Goal: Information Seeking & Learning: Understand process/instructions

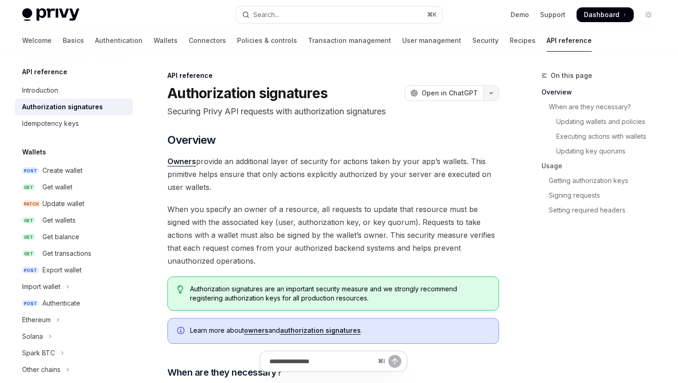
click at [492, 95] on button "button" at bounding box center [491, 93] width 16 height 16
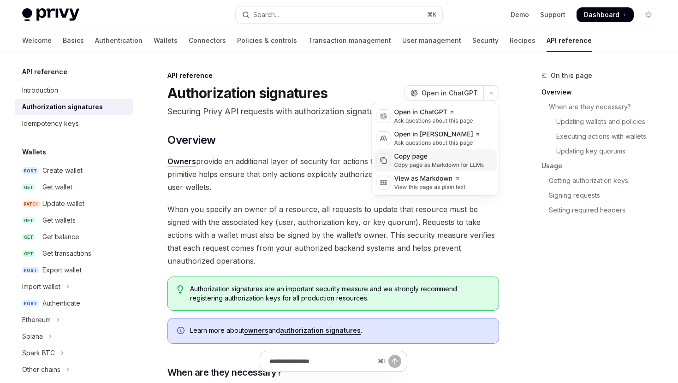
click at [437, 156] on div "Copy page" at bounding box center [439, 156] width 90 height 9
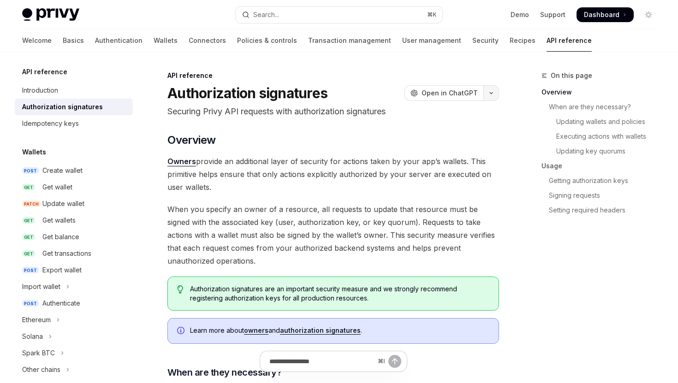
click at [490, 95] on icon "button" at bounding box center [490, 93] width 11 height 4
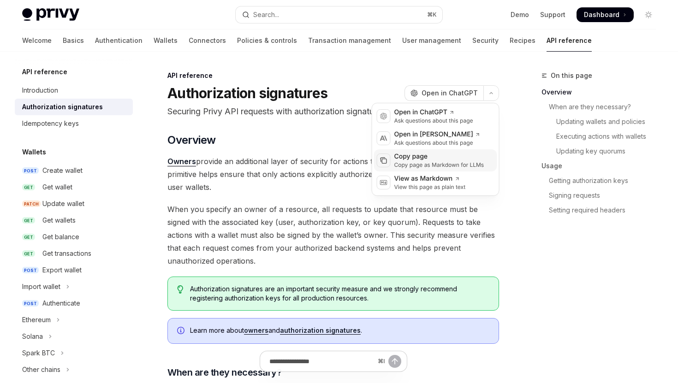
click at [441, 156] on div "Copy page" at bounding box center [439, 156] width 90 height 9
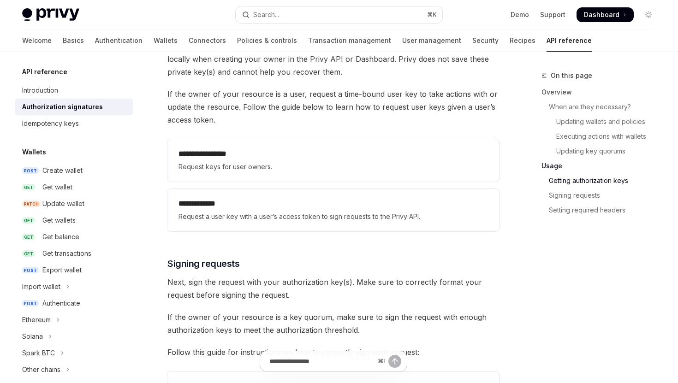
scroll to position [1215, 0]
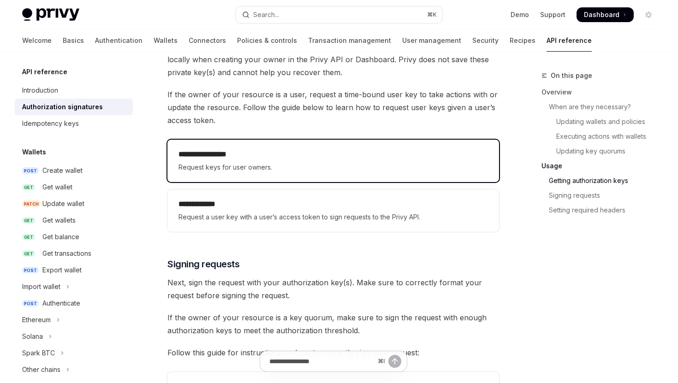
click at [288, 163] on span "Request keys for user owners." at bounding box center [332, 167] width 309 height 11
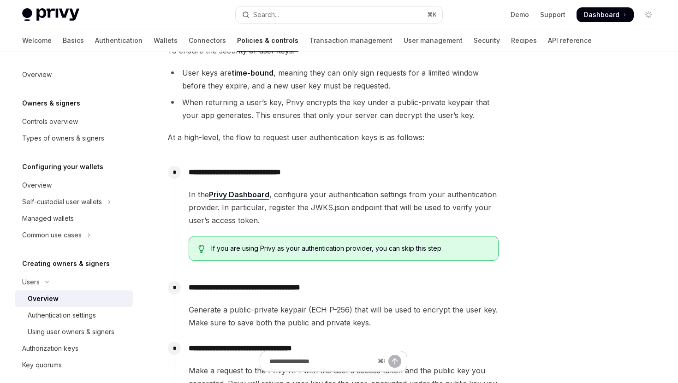
scroll to position [16, 0]
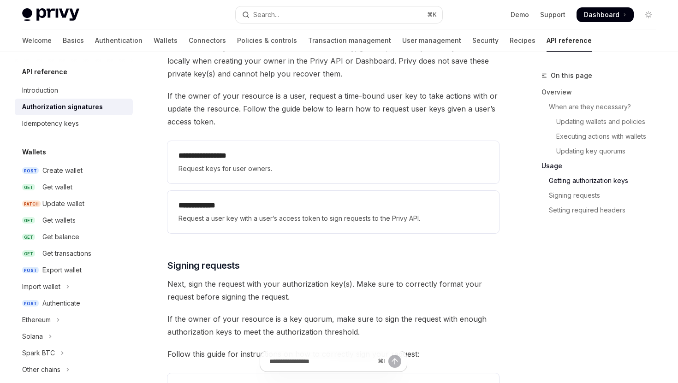
scroll to position [1215, 0]
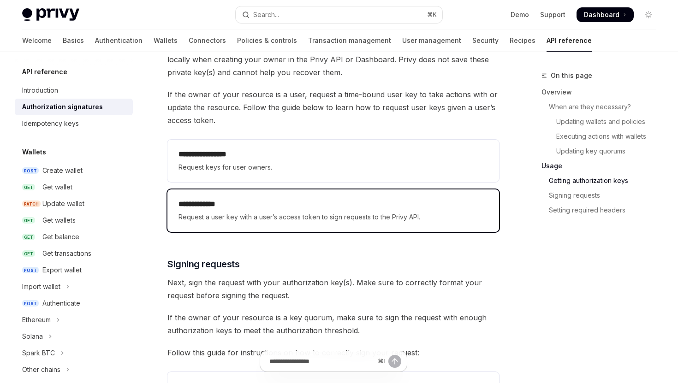
click at [309, 216] on span "Request a user key with a user’s access token to sign requests to the Privy API." at bounding box center [332, 217] width 309 height 11
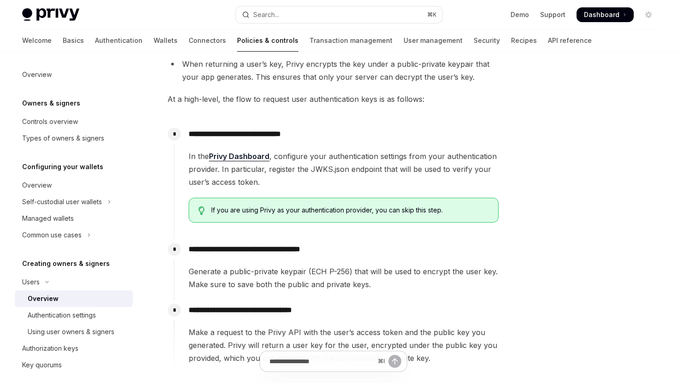
scroll to position [289, 0]
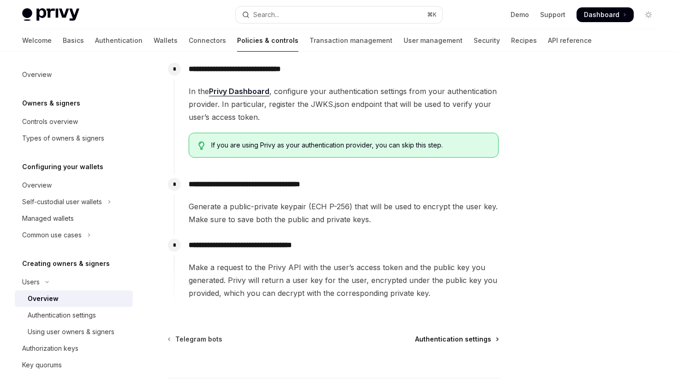
click at [452, 339] on span "Authentication settings" at bounding box center [453, 339] width 76 height 9
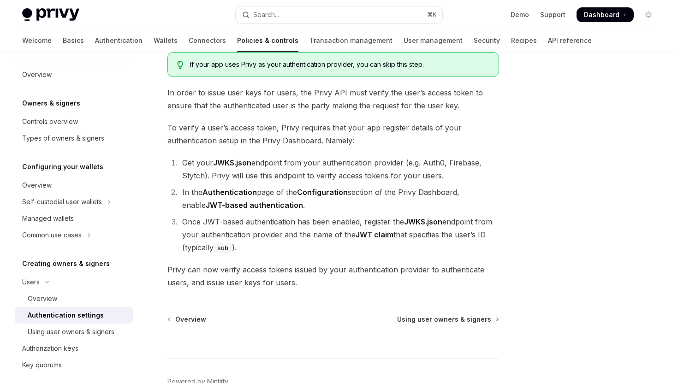
scroll to position [119, 0]
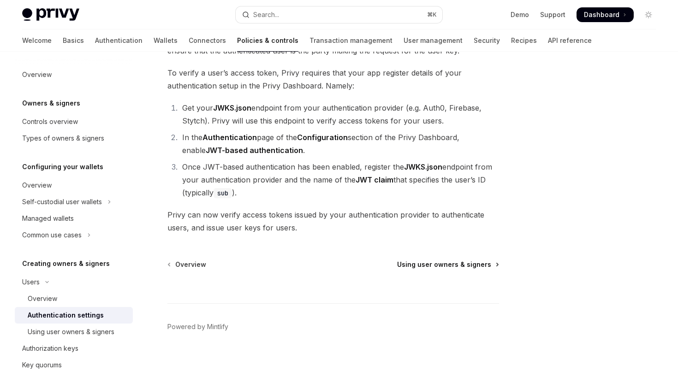
click at [441, 262] on span "Using user owners & signers" at bounding box center [444, 264] width 94 height 9
type textarea "*"
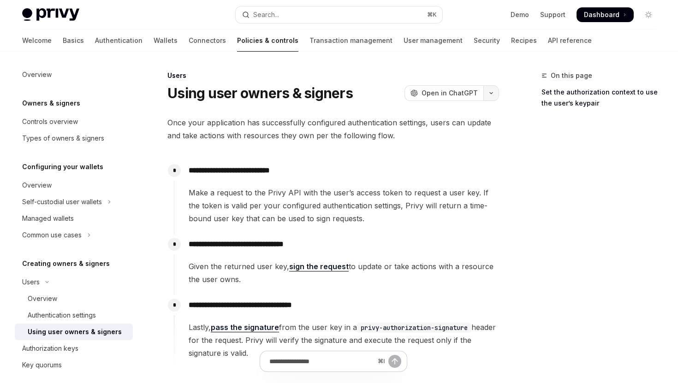
click at [489, 94] on icon "button" at bounding box center [490, 93] width 11 height 4
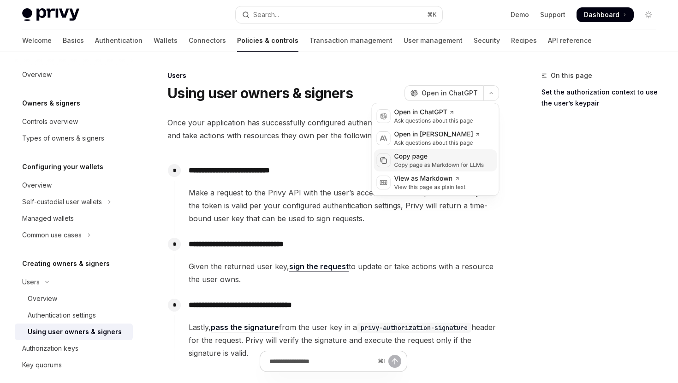
click at [455, 155] on div "Copy page" at bounding box center [439, 156] width 90 height 9
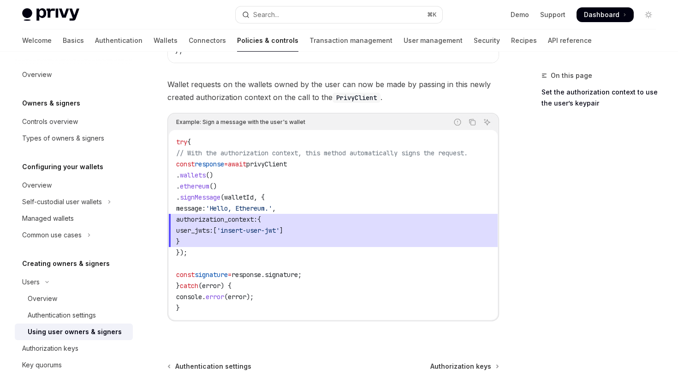
scroll to position [591, 0]
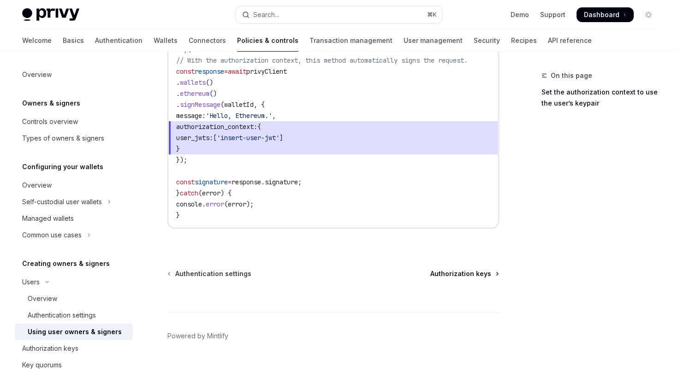
click at [453, 269] on span "Authorization keys" at bounding box center [460, 273] width 61 height 9
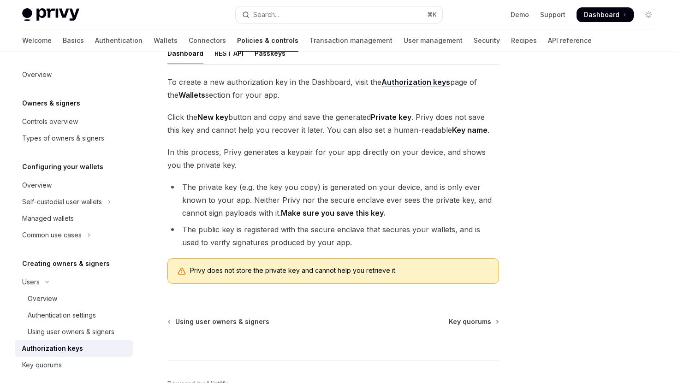
scroll to position [154, 0]
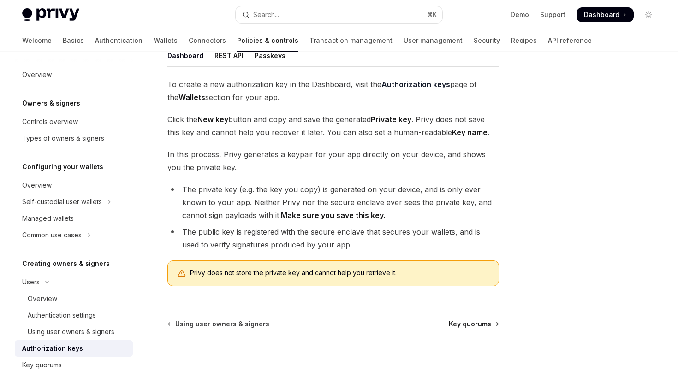
click at [466, 323] on span "Key quorums" at bounding box center [470, 323] width 42 height 9
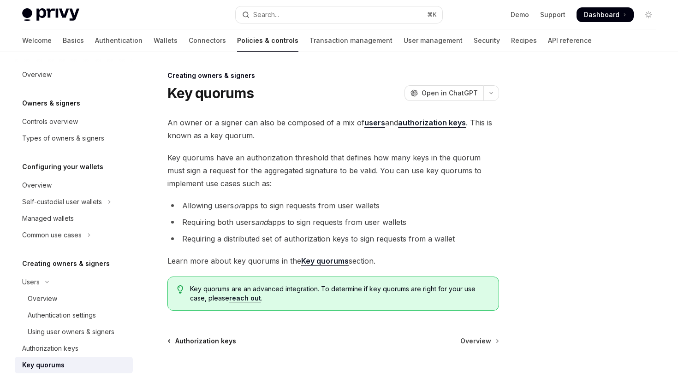
click at [219, 340] on span "Authorization keys" at bounding box center [205, 341] width 61 height 9
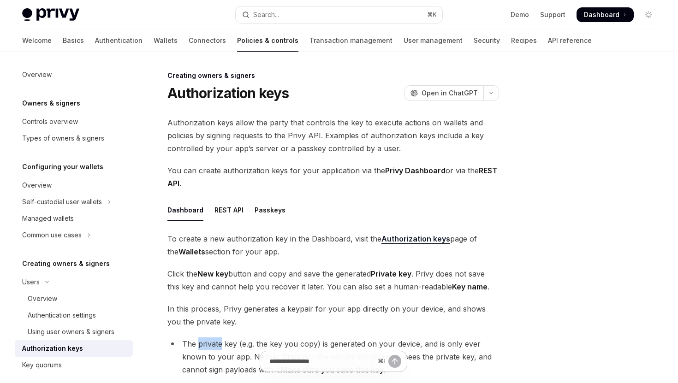
click at [219, 340] on li "The private key (e.g. the key you copy) is generated on your device, and is onl…" at bounding box center [332, 356] width 331 height 39
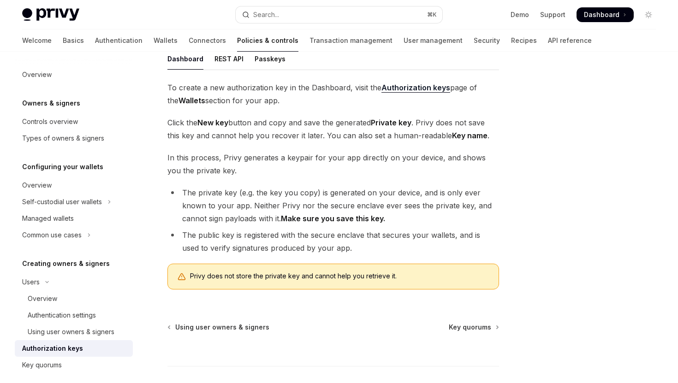
scroll to position [154, 0]
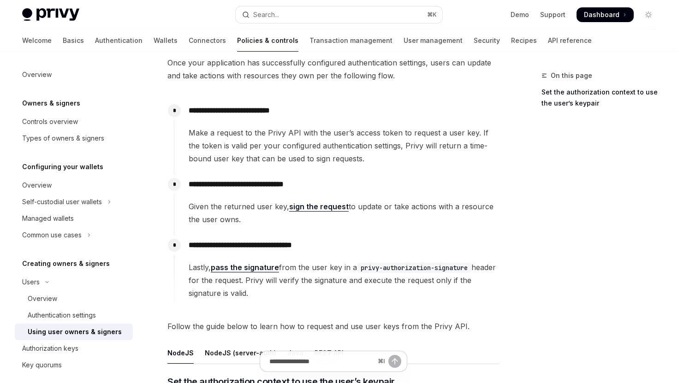
type textarea "*"
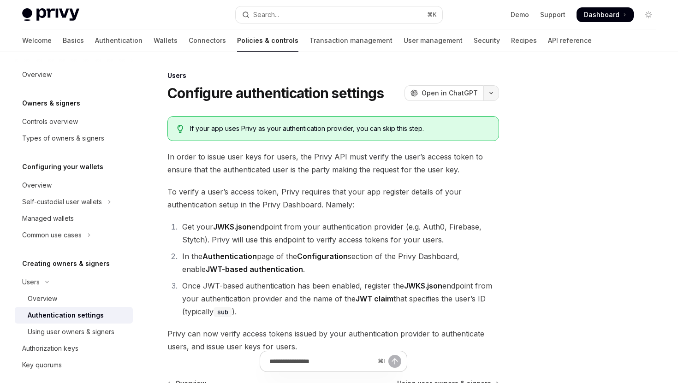
click at [490, 95] on button "button" at bounding box center [491, 93] width 16 height 16
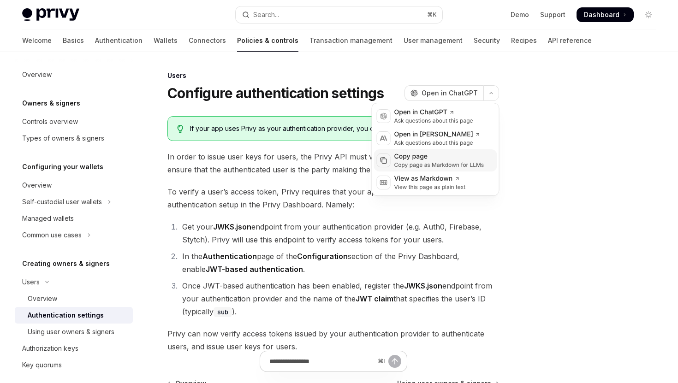
click at [448, 154] on div "Copy page" at bounding box center [439, 156] width 90 height 9
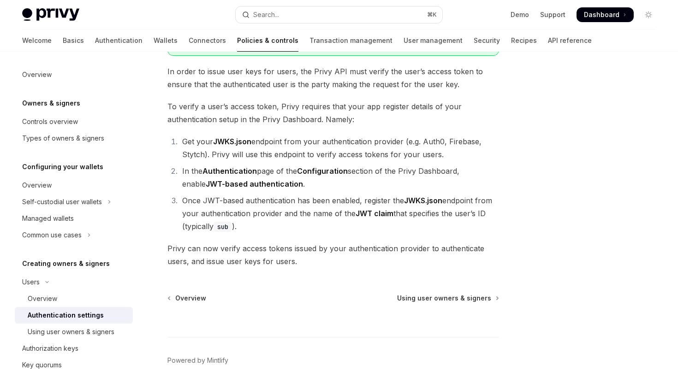
scroll to position [119, 0]
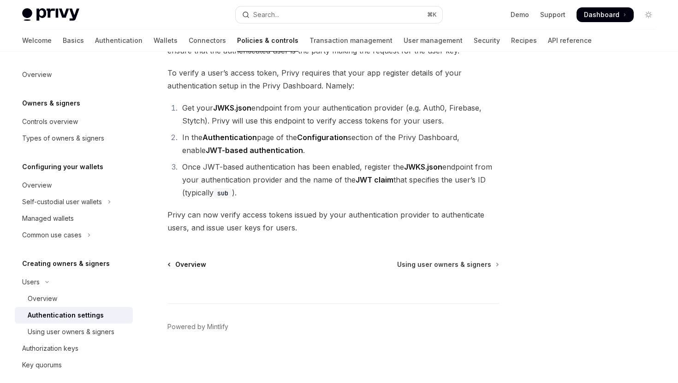
click at [198, 266] on span "Overview" at bounding box center [190, 264] width 31 height 9
type textarea "*"
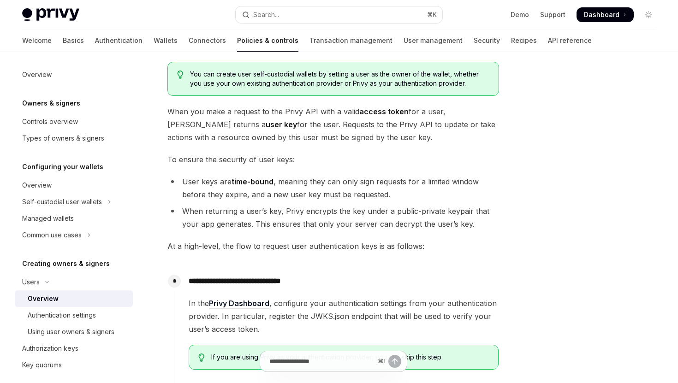
scroll to position [24, 0]
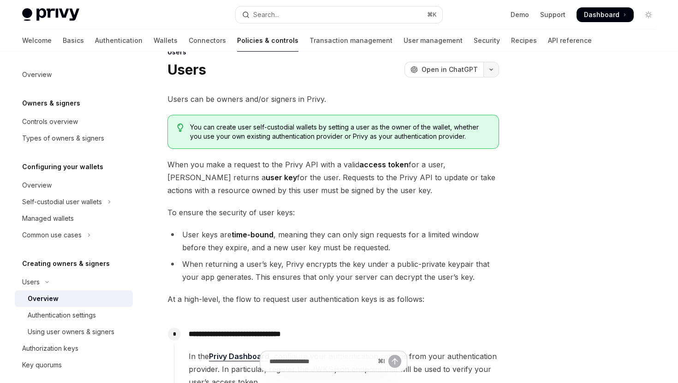
click at [494, 69] on button "button" at bounding box center [491, 70] width 16 height 16
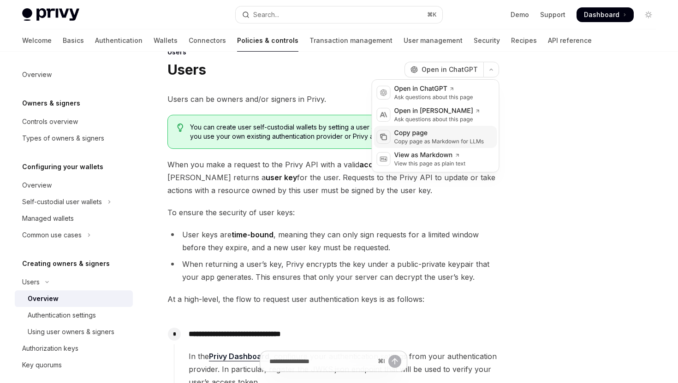
click at [428, 140] on div "Copy page as Markdown for LLMs" at bounding box center [439, 141] width 90 height 7
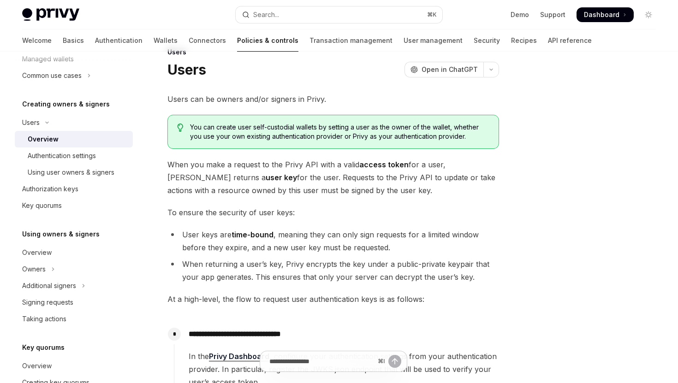
scroll to position [0, 0]
